Goal: Information Seeking & Learning: Learn about a topic

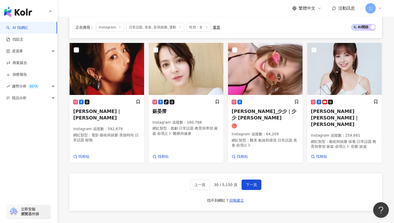
scroll to position [338, 0]
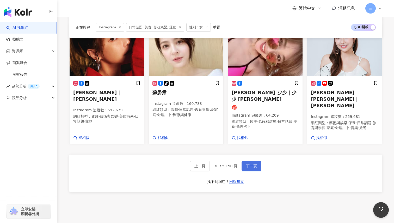
click at [247, 161] on button "下一頁" at bounding box center [251, 166] width 20 height 10
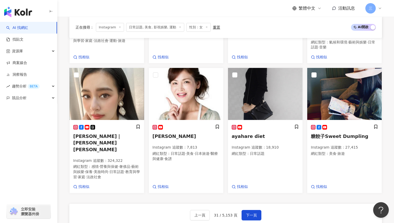
scroll to position [298, 0]
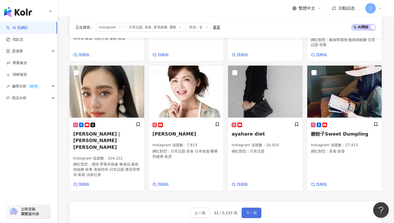
click at [253, 208] on button "下一頁" at bounding box center [251, 213] width 20 height 10
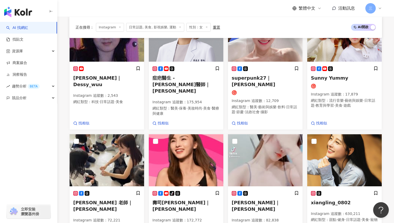
scroll to position [296, 0]
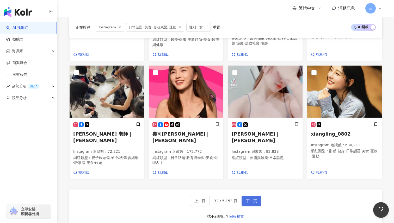
click at [253, 199] on span "下一頁" at bounding box center [251, 201] width 11 height 4
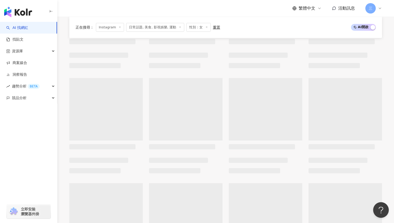
scroll to position [125, 0]
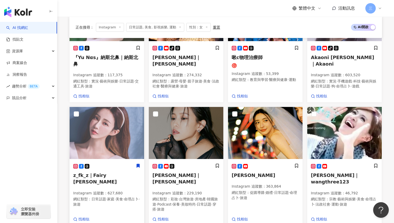
click at [96, 173] on span "z_fk_z｜Fairy 禹霏" at bounding box center [94, 179] width 43 height 12
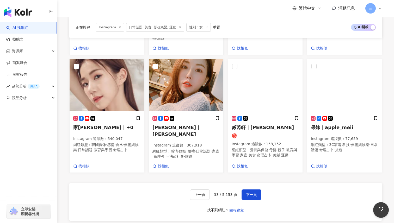
scroll to position [297, 0]
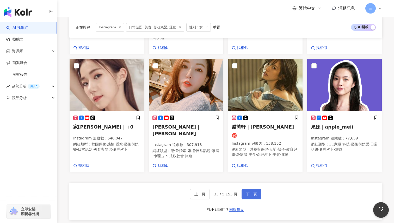
click at [248, 192] on span "下一頁" at bounding box center [251, 194] width 11 height 4
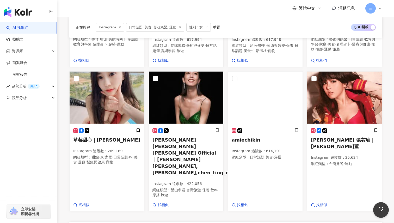
scroll to position [287, 0]
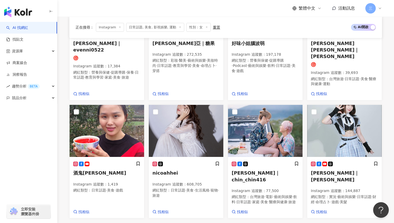
scroll to position [272, 0]
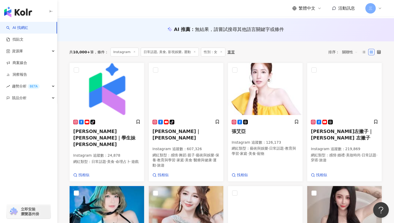
scroll to position [38, 0]
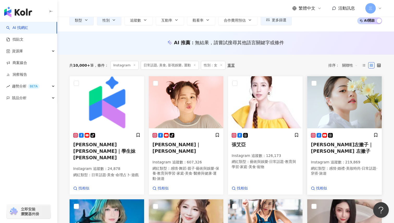
click at [325, 144] on span "Blaire左撇子｜BlaireChen 左撇子" at bounding box center [342, 148] width 62 height 12
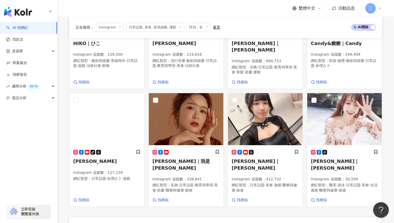
scroll to position [281, 0]
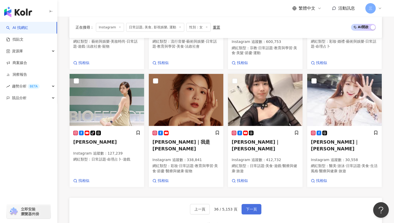
click at [251, 207] on span "下一頁" at bounding box center [251, 209] width 11 height 4
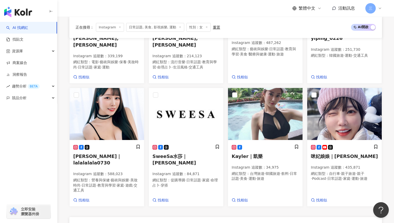
scroll to position [290, 0]
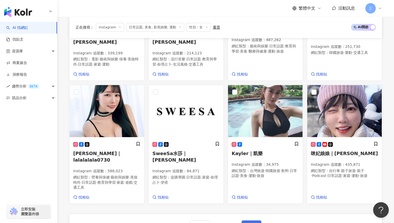
click at [251, 221] on button "下一頁" at bounding box center [251, 226] width 20 height 10
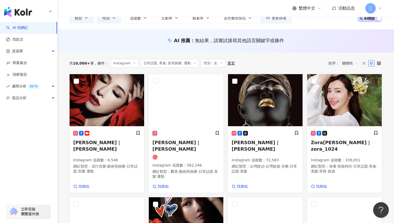
scroll to position [59, 0]
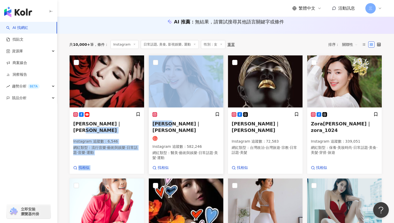
drag, startPoint x: 144, startPoint y: 122, endPoint x: 179, endPoint y: 123, distance: 34.4
click at [147, 125] on div "瑞塔兒｜高鈺雯 Instagram 追蹤數 ： 582,246 網紅類型 ： 醫美 · 藝術與娛樂 · 日常話題 · 美髮 · 運動 找相似" at bounding box center [185, 114] width 79 height 119
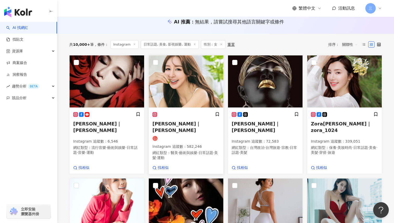
click at [153, 115] on icon at bounding box center [154, 114] width 5 height 5
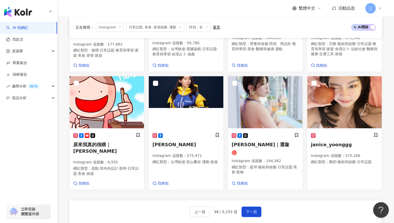
scroll to position [303, 0]
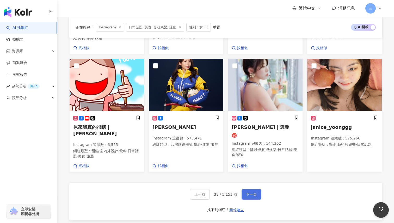
click at [246, 192] on span "下一頁" at bounding box center [251, 194] width 11 height 4
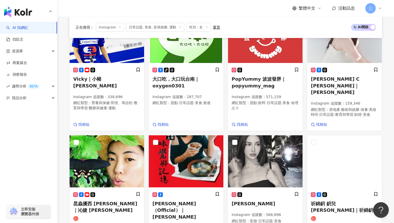
scroll to position [165, 0]
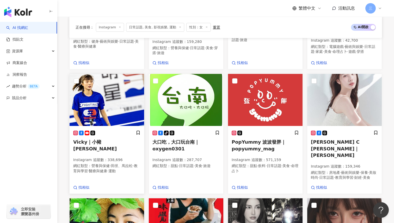
click at [91, 139] on span "Vicky｜小豬黃沐妍" at bounding box center [94, 145] width 43 height 12
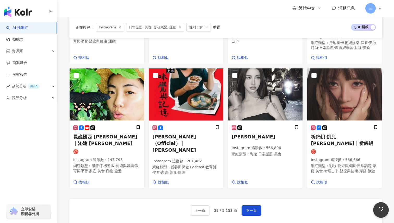
scroll to position [302, 0]
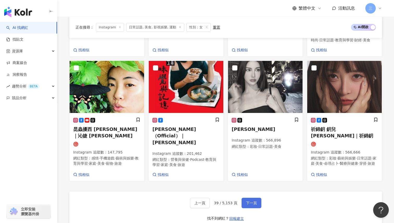
click at [249, 201] on span "下一頁" at bounding box center [251, 203] width 11 height 4
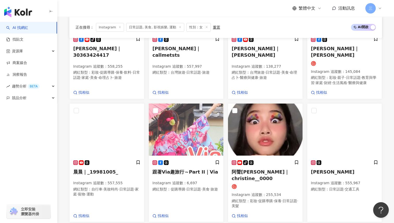
scroll to position [301, 0]
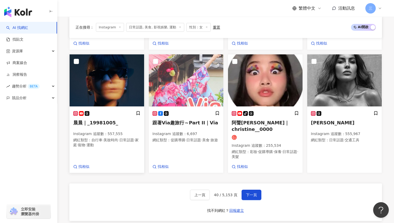
click at [83, 120] on h5 "晨晨｜_19981005_" at bounding box center [106, 123] width 67 height 7
click at [247, 193] on span "下一頁" at bounding box center [251, 195] width 11 height 4
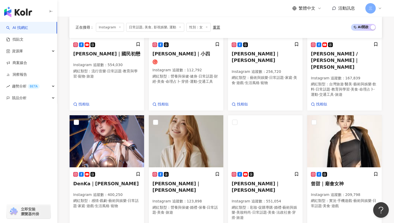
scroll to position [293, 0]
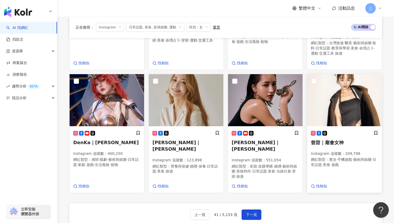
click at [344, 139] on h5 "曾甜｜廟會女神" at bounding box center [344, 142] width 67 height 7
click at [249, 213] on span "下一頁" at bounding box center [251, 215] width 11 height 4
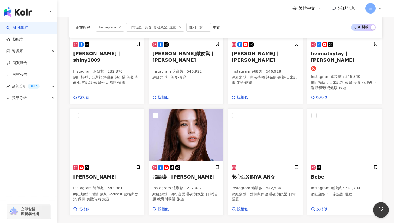
scroll to position [266, 0]
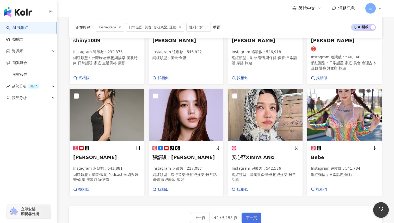
click at [246, 216] on span "下一頁" at bounding box center [251, 218] width 11 height 4
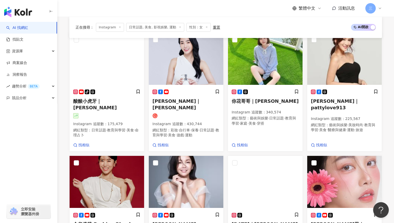
scroll to position [69, 0]
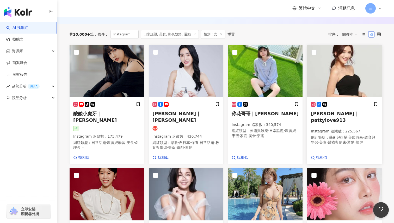
click at [351, 111] on h5 "Patty林霈媞｜pattylove913" at bounding box center [344, 116] width 67 height 13
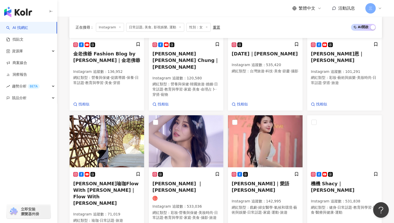
scroll to position [273, 0]
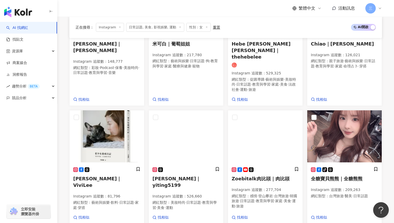
scroll to position [139, 0]
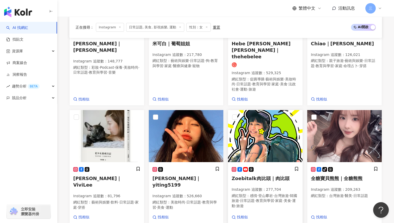
click at [251, 176] on span "Zoebitalk肉比頭｜肉比頭" at bounding box center [260, 178] width 58 height 5
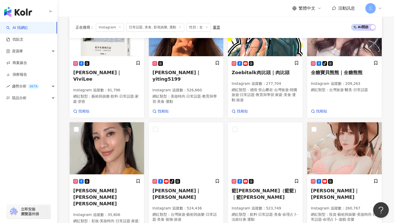
scroll to position [266, 0]
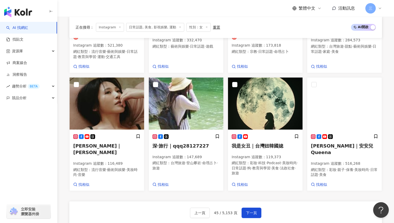
scroll to position [291, 0]
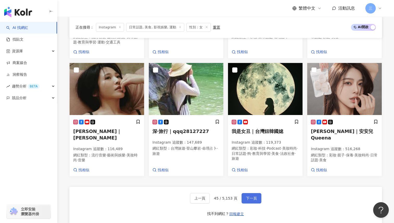
click at [248, 196] on span "下一頁" at bounding box center [251, 198] width 11 height 4
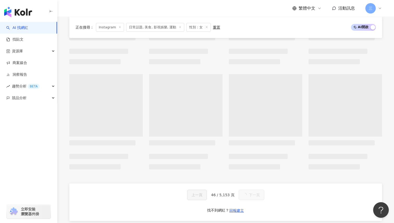
scroll to position [280, 0]
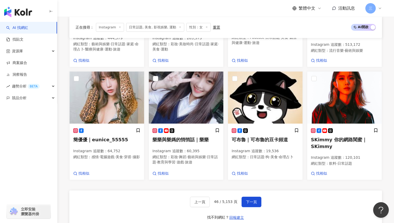
click at [60, 152] on div "正在搜尋 ： Instagram 日常話題, 美食, 影視娛樂, 運動 性別：女 重置 AI 開啟 AI 關閉 妍芯｜妍芯 Ÿanbaby's fashion…" at bounding box center [225, 26] width 333 height 429
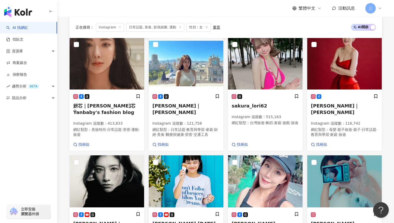
scroll to position [67, 0]
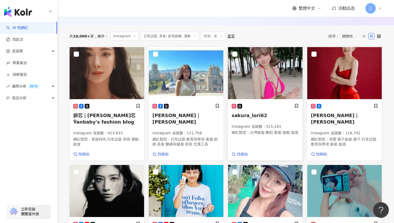
click at [251, 116] on span "sakura_lori62" at bounding box center [248, 115] width 35 height 5
click at [253, 126] on p "Instagram 追蹤數 ： 515,163" at bounding box center [264, 126] width 67 height 5
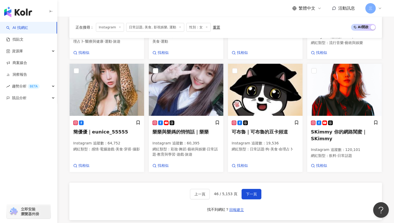
scroll to position [298, 0]
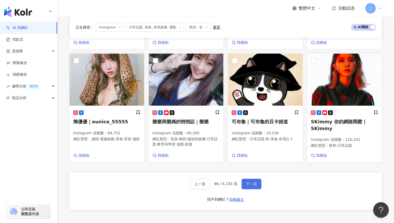
click at [246, 182] on span "下一頁" at bounding box center [251, 184] width 11 height 4
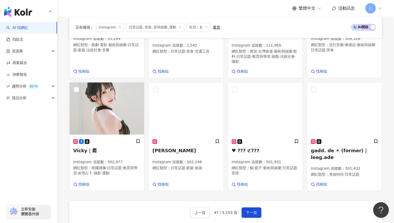
scroll to position [293, 0]
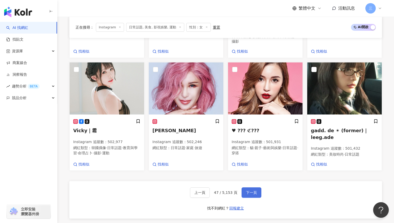
click at [254, 187] on button "下一頁" at bounding box center [251, 192] width 20 height 10
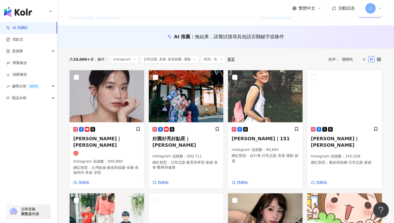
scroll to position [41, 0]
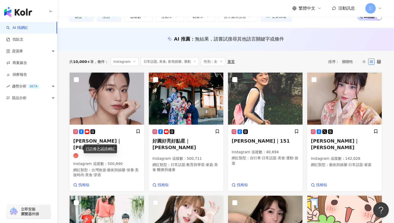
click at [95, 145] on div "已註冊之認證網紅" at bounding box center [100, 149] width 33 height 9
click at [121, 139] on h5 "王安蕾｜ Anlei" at bounding box center [106, 144] width 67 height 13
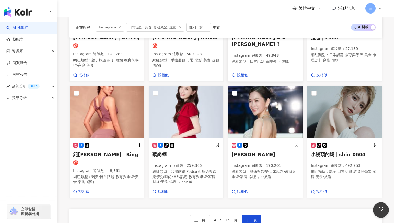
scroll to position [284, 0]
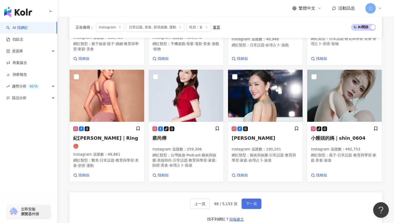
click at [246, 202] on span "下一頁" at bounding box center [251, 204] width 11 height 4
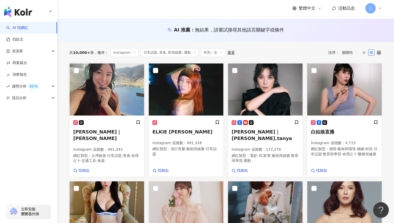
scroll to position [49, 0]
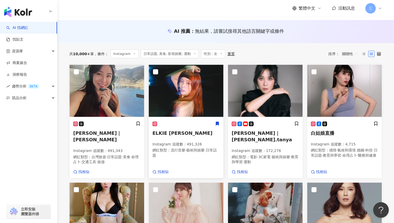
click at [175, 133] on span "ELKIE [PERSON_NAME]" at bounding box center [182, 132] width 60 height 5
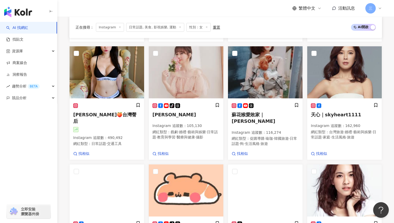
scroll to position [330, 0]
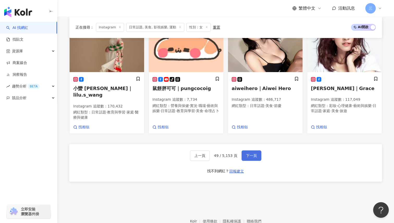
click at [252, 154] on span "下一頁" at bounding box center [251, 156] width 11 height 4
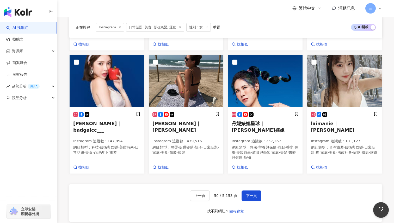
scroll to position [306, 0]
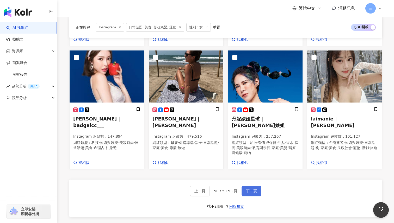
click at [249, 189] on span "下一頁" at bounding box center [251, 191] width 11 height 4
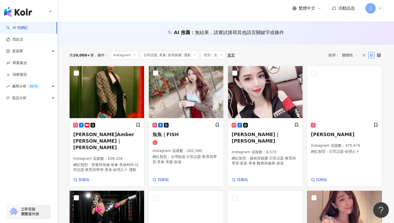
scroll to position [46, 0]
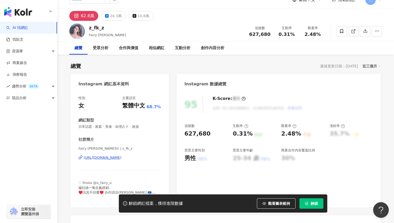
click at [108, 158] on div "https://www.instagram.com/z_fk_z/" at bounding box center [103, 157] width 38 height 5
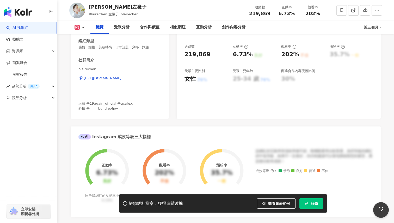
scroll to position [50, 0]
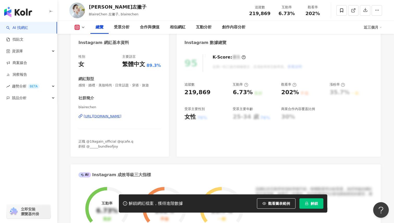
click at [121, 117] on div "https://www.instagram.com/blairechen/" at bounding box center [103, 116] width 38 height 5
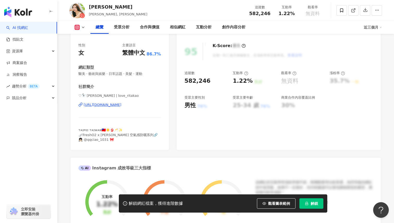
click at [120, 105] on div "https://www.instagram.com/love_ritakao/" at bounding box center [103, 105] width 38 height 5
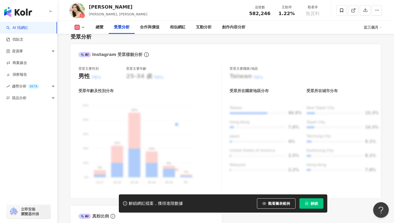
scroll to position [459, 0]
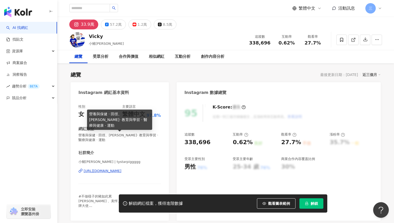
click at [118, 172] on div "https://www.instagram.com/tystarpiggggg/" at bounding box center [103, 171] width 38 height 5
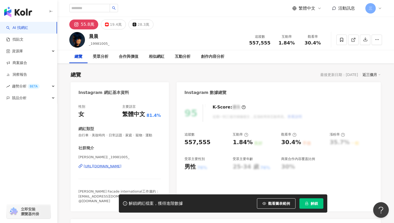
click at [115, 165] on div "[URL][DOMAIN_NAME]" at bounding box center [103, 166] width 38 height 5
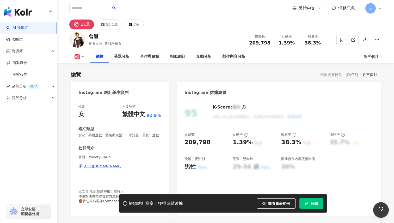
scroll to position [25, 0]
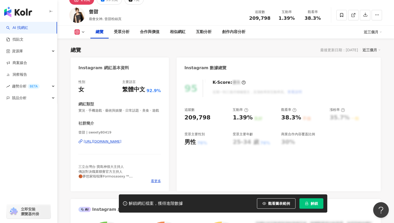
click at [121, 142] on div "https://www.instagram.com/sweety80419/" at bounding box center [103, 141] width 38 height 5
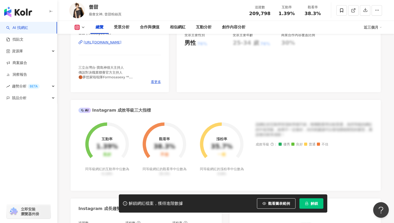
scroll to position [111, 0]
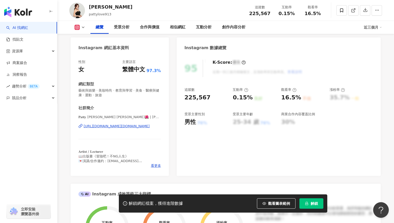
click at [134, 126] on div "[URL][DOMAIN_NAME][DOMAIN_NAME]" at bounding box center [117, 126] width 66 height 5
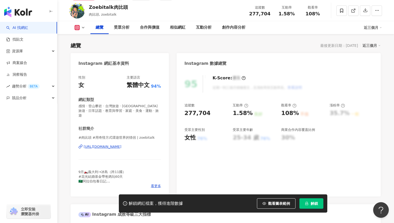
scroll to position [34, 0]
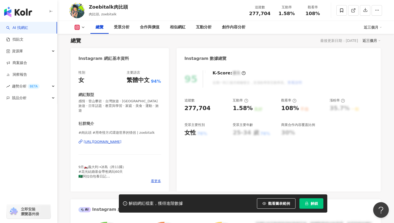
click at [120, 140] on div "https://www.instagram.com/zoebitalk/" at bounding box center [103, 142] width 38 height 5
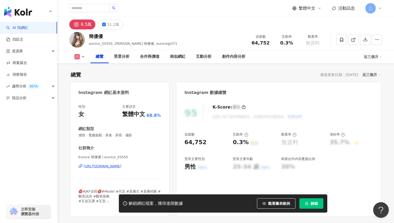
scroll to position [110, 0]
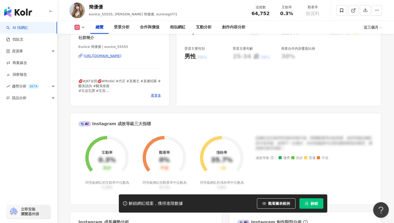
click at [121, 58] on div "https://www.instagram.com/eunice_55555/" at bounding box center [103, 56] width 38 height 5
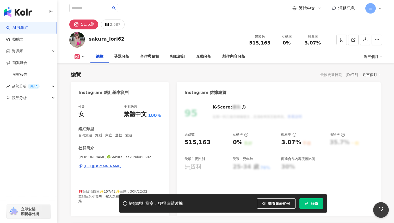
scroll to position [45, 0]
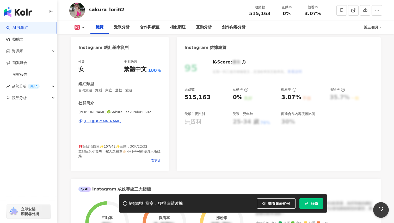
click at [121, 121] on div "[URL][DOMAIN_NAME]" at bounding box center [103, 121] width 38 height 5
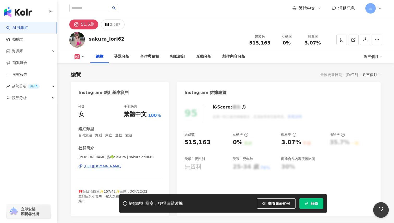
scroll to position [27, 0]
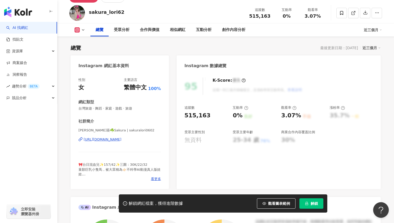
click at [120, 139] on div "https://www.instagram.com/sakuralori0602/" at bounding box center [103, 139] width 38 height 5
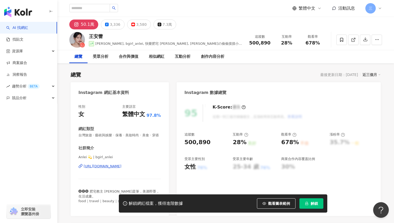
click at [121, 166] on div "https://www.instagram.com/bgirl_anlei/" at bounding box center [103, 166] width 38 height 5
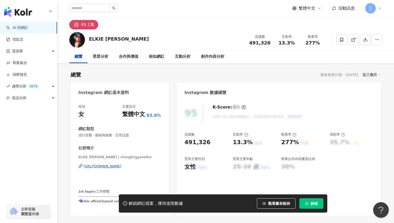
click at [121, 166] on div "[URL][DOMAIN_NAME]" at bounding box center [103, 166] width 38 height 5
